Goal: Task Accomplishment & Management: Manage account settings

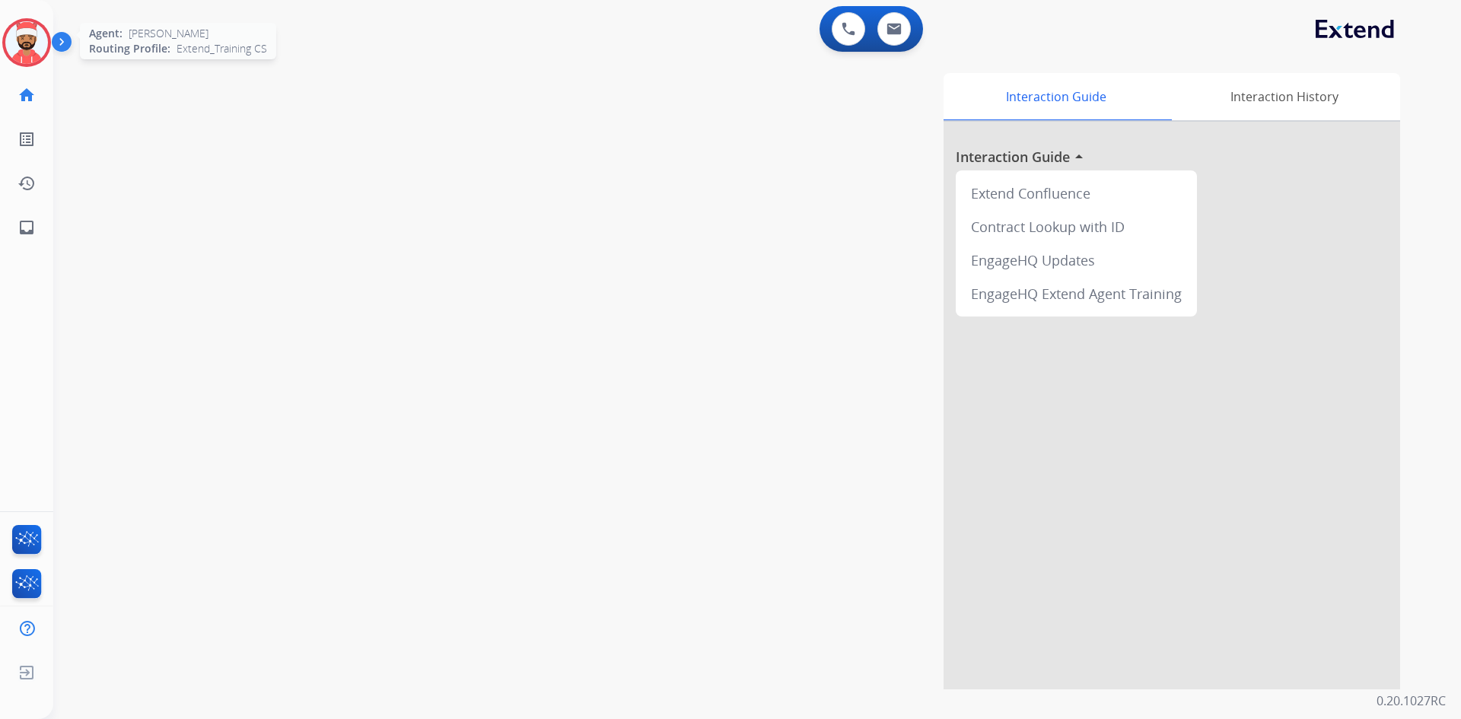
click at [37, 42] on img at bounding box center [26, 42] width 43 height 43
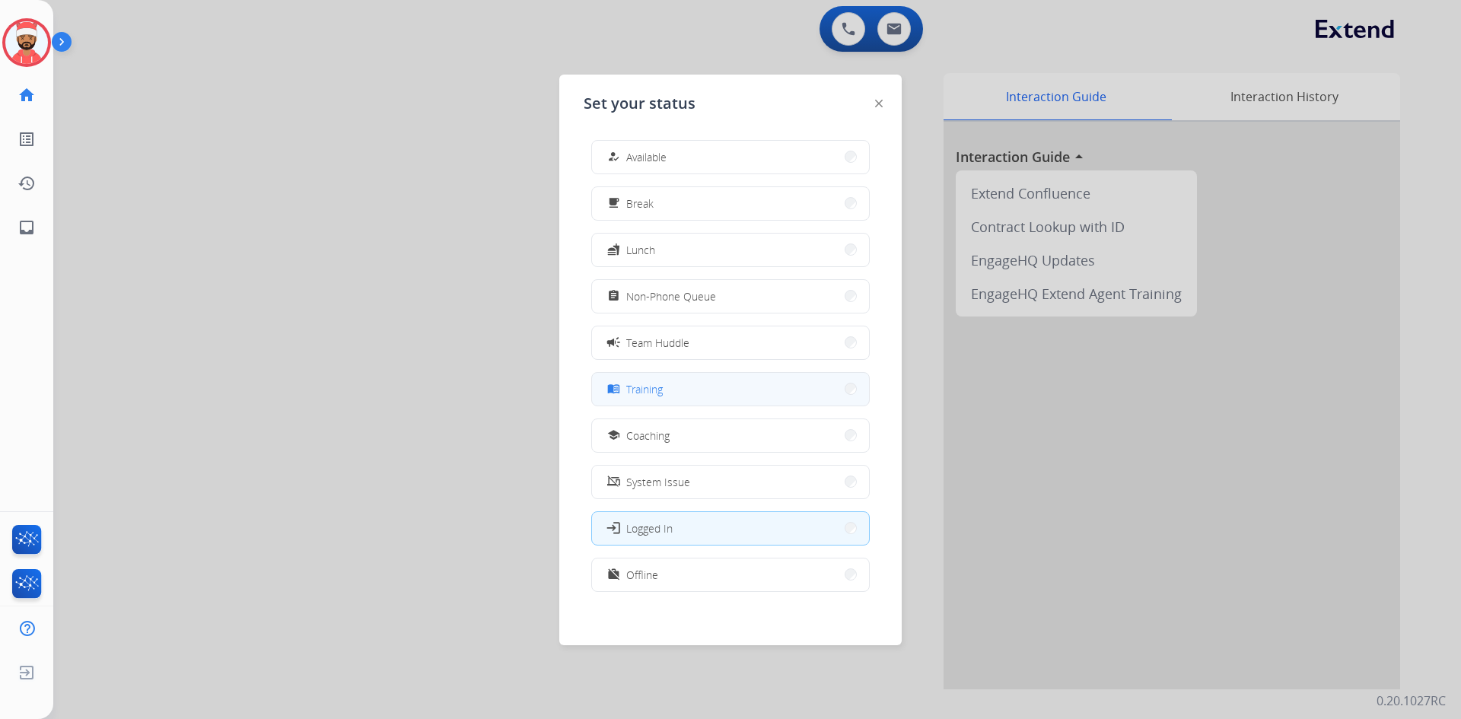
click at [639, 396] on span "Training" at bounding box center [644, 389] width 37 height 16
